Goal: Task Accomplishment & Management: Manage account settings

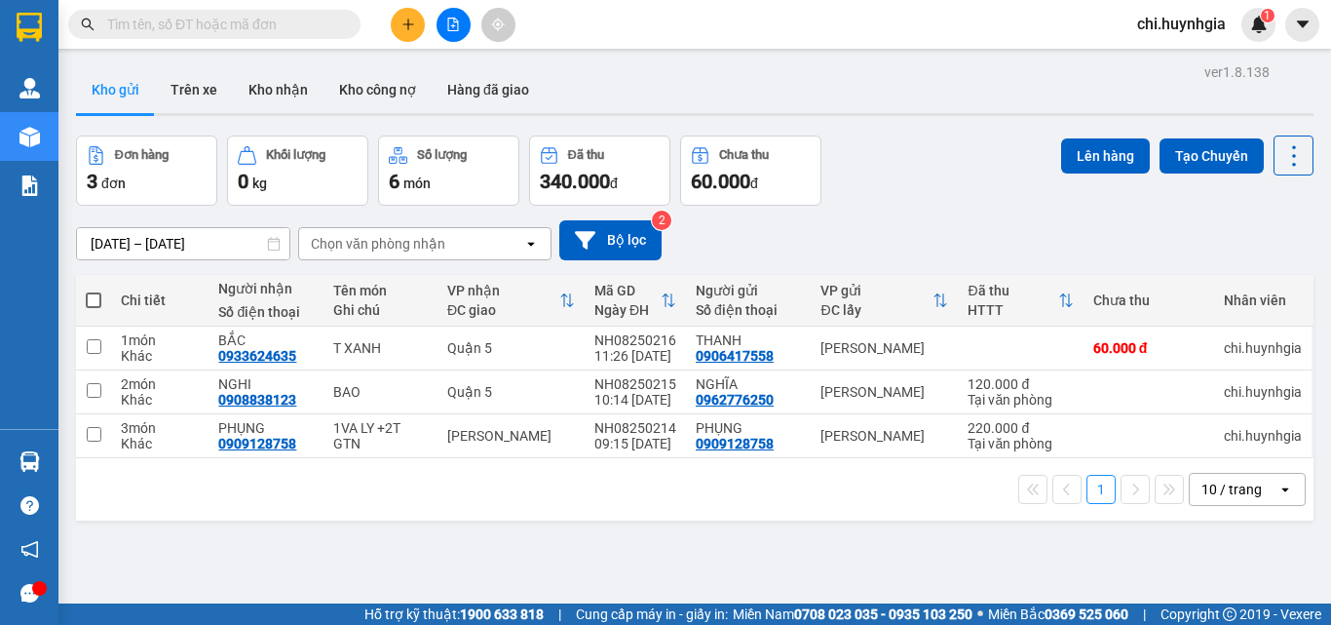
click at [1198, 24] on span "chi.huynhgia" at bounding box center [1182, 24] width 120 height 24
click at [1177, 60] on span "Đăng xuất" at bounding box center [1193, 60] width 82 height 21
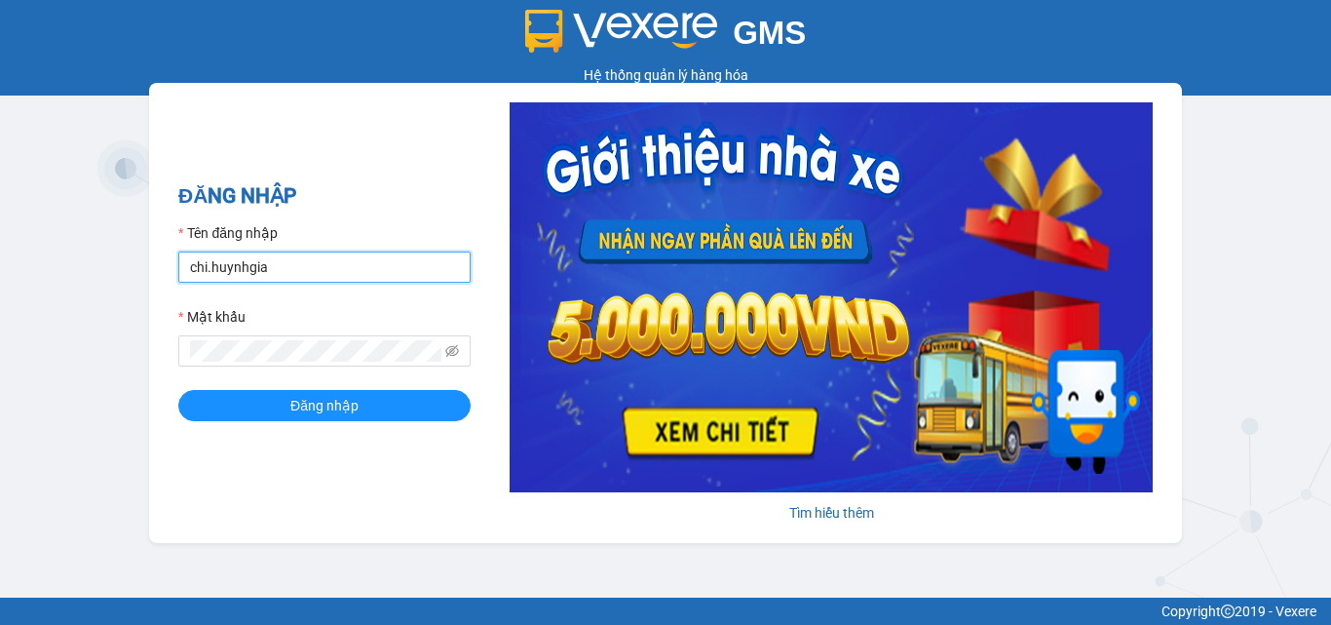
click at [372, 256] on input "chi.huynhgia" at bounding box center [324, 266] width 292 height 31
type input "minhtuyen.huynhgia"
